Goal: Information Seeking & Learning: Learn about a topic

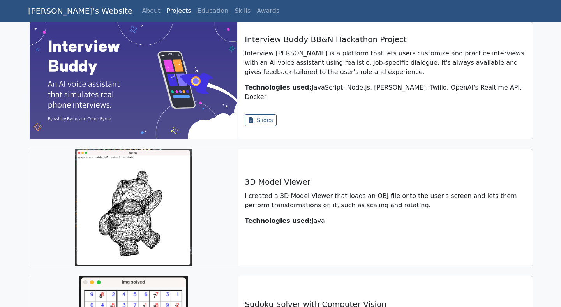
scroll to position [304, 0]
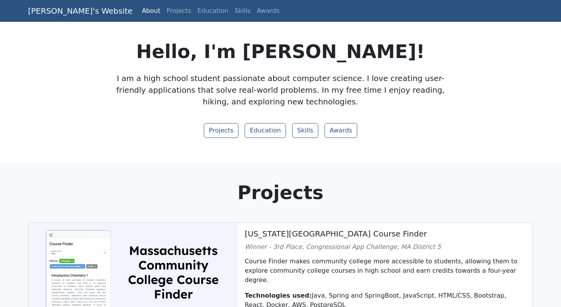
click at [376, 73] on p "I am a high school student passionate about computer science. I love creating u…" at bounding box center [281, 89] width 334 height 35
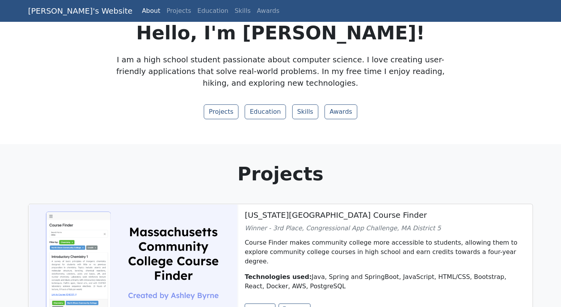
scroll to position [35, 0]
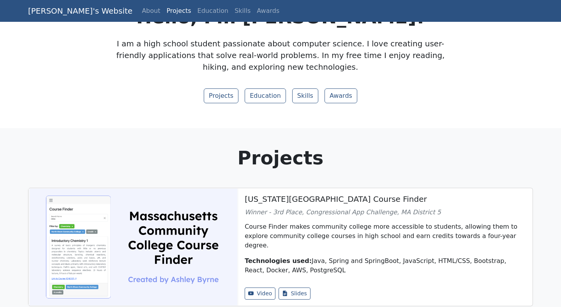
click at [360, 60] on p "I am a high school student passionate about computer science. I love creating u…" at bounding box center [281, 55] width 334 height 35
